Goal: Transaction & Acquisition: Purchase product/service

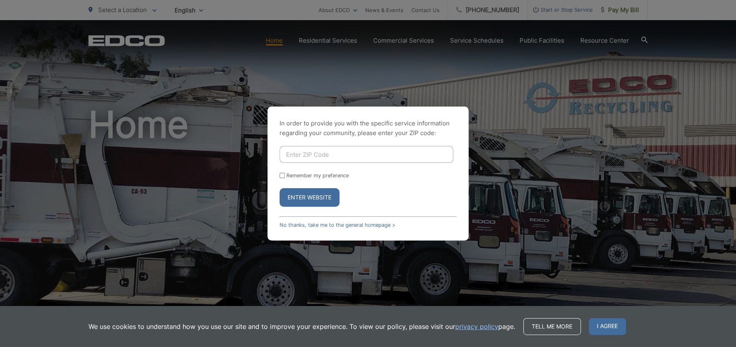
click at [309, 200] on button "Enter Website" at bounding box center [310, 197] width 60 height 19
click at [311, 229] on div "In order to provide you with the specific service information regarding your co…" at bounding box center [368, 174] width 201 height 134
click at [312, 223] on link "No thanks, take me to the general homepage >" at bounding box center [338, 225] width 116 height 6
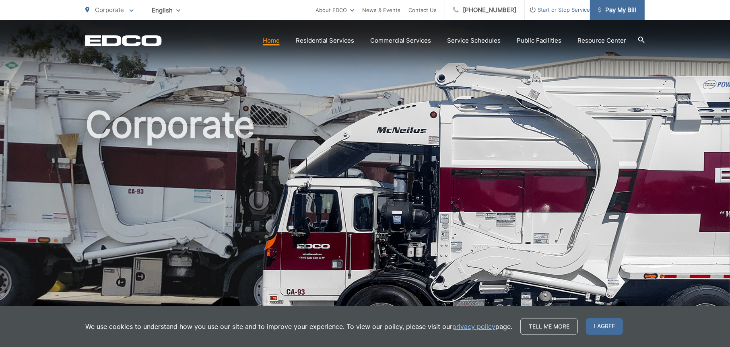
click at [628, 16] on link "Pay My Bill" at bounding box center [617, 10] width 55 height 20
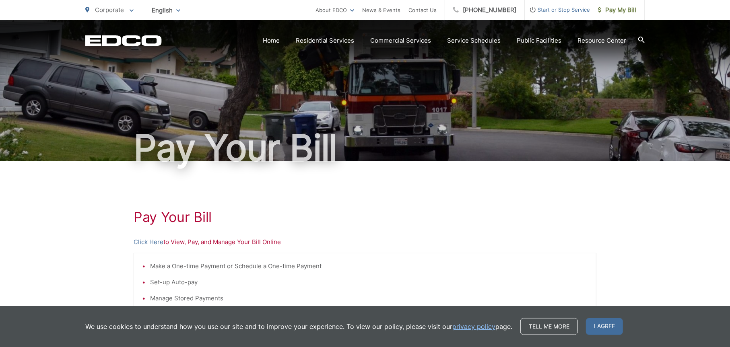
scroll to position [80, 0]
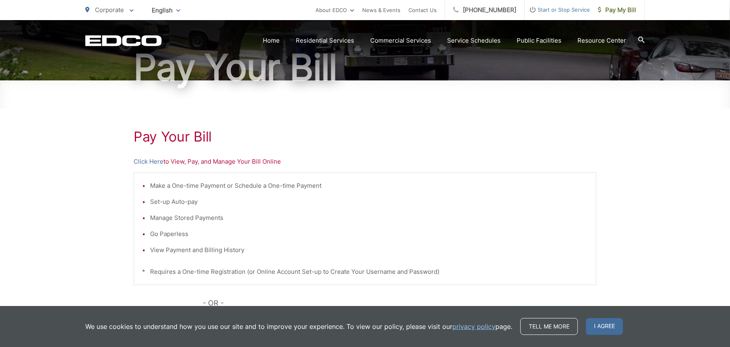
click at [220, 161] on p "Click Here to View, Pay, and Manage Your Bill Online" at bounding box center [365, 162] width 463 height 10
click at [152, 160] on link "Click Here" at bounding box center [149, 162] width 30 height 10
